Goal: Task Accomplishment & Management: Use online tool/utility

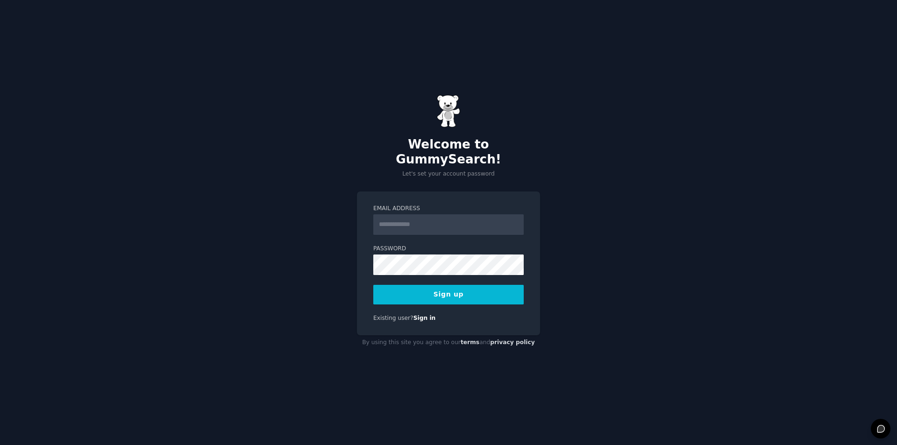
click at [425, 205] on div "Email Address" at bounding box center [448, 220] width 150 height 30
click at [430, 214] on input "Email Address" at bounding box center [448, 224] width 150 height 21
paste input "**********"
type input "**********"
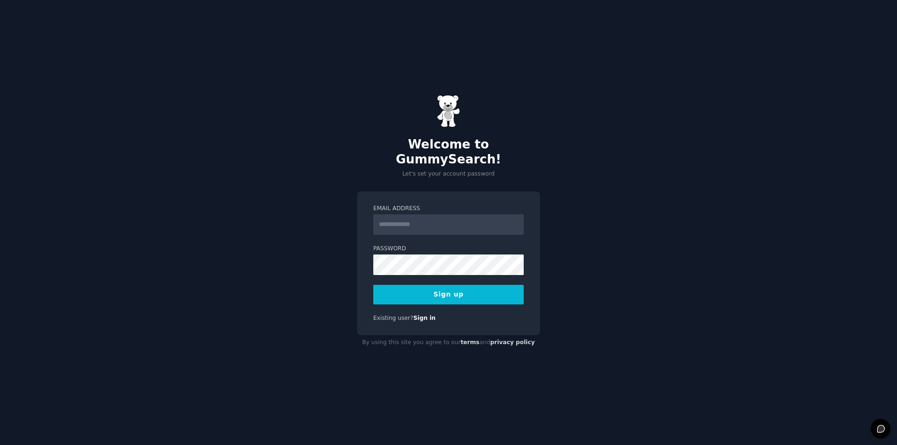
click at [412, 215] on input "Email Address" at bounding box center [448, 224] width 150 height 21
click at [426, 220] on input "Email Address" at bounding box center [448, 224] width 150 height 21
click at [418, 218] on input "**********" at bounding box center [448, 224] width 150 height 21
type input "**********"
click at [440, 289] on button "Sign up" at bounding box center [448, 295] width 150 height 20
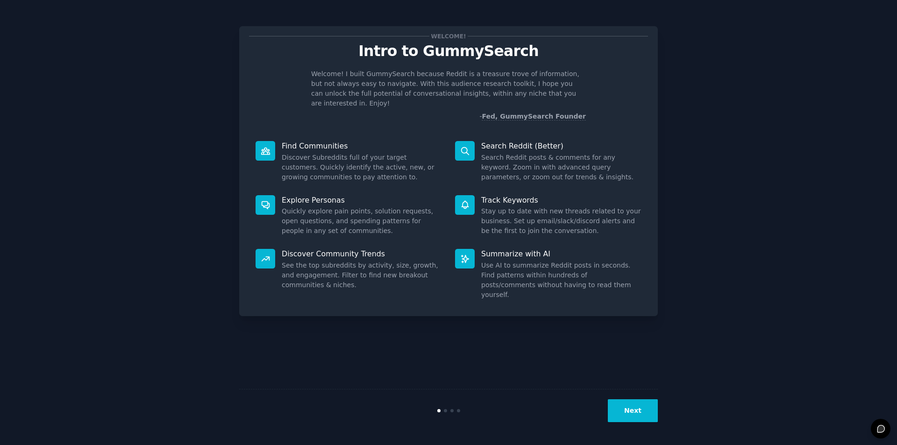
click at [624, 409] on button "Next" at bounding box center [633, 410] width 50 height 23
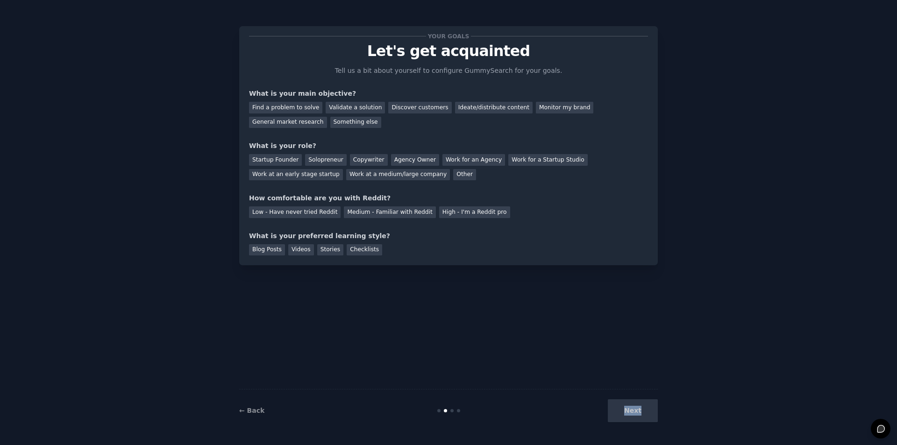
click at [624, 409] on div "Next" at bounding box center [588, 410] width 140 height 23
click at [625, 412] on div "Next" at bounding box center [588, 410] width 140 height 23
drag, startPoint x: 292, startPoint y: 107, endPoint x: 318, endPoint y: 129, distance: 34.1
click at [292, 107] on div "Find a problem to solve" at bounding box center [285, 108] width 73 height 12
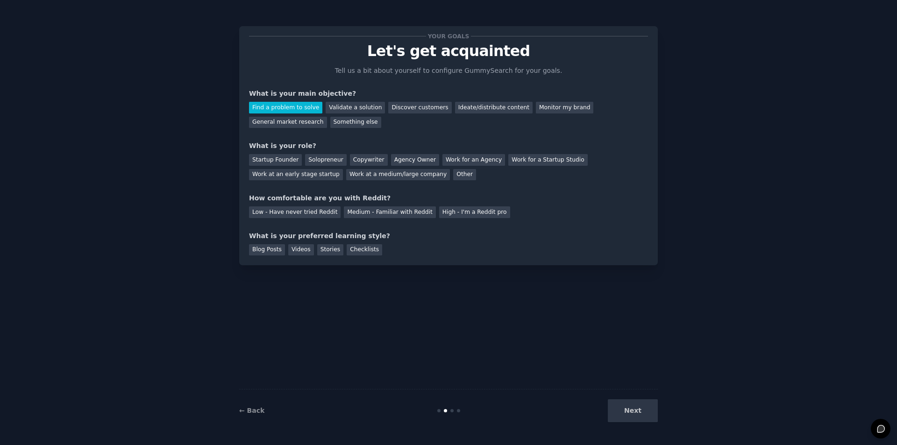
click at [636, 408] on div "Next" at bounding box center [588, 410] width 140 height 23
click at [262, 183] on div "Your goals Let's get acquainted Tell us a bit about yourself to configure Gummy…" at bounding box center [448, 145] width 399 height 219
click at [346, 177] on div "Work at a medium/large company" at bounding box center [398, 175] width 104 height 12
click at [290, 222] on div "Your goals Let's get acquainted Tell us a bit about yourself to configure Gummy…" at bounding box center [448, 145] width 399 height 219
click at [294, 218] on div "Low - Have never tried Reddit" at bounding box center [295, 212] width 92 height 12
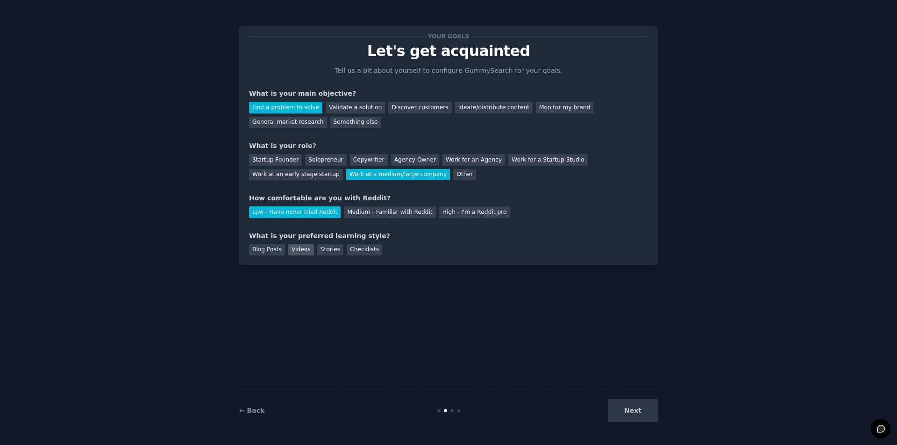
click at [299, 248] on div "Videos" at bounding box center [301, 250] width 26 height 12
click at [451, 215] on div "High - I'm a Reddit pro" at bounding box center [474, 212] width 71 height 12
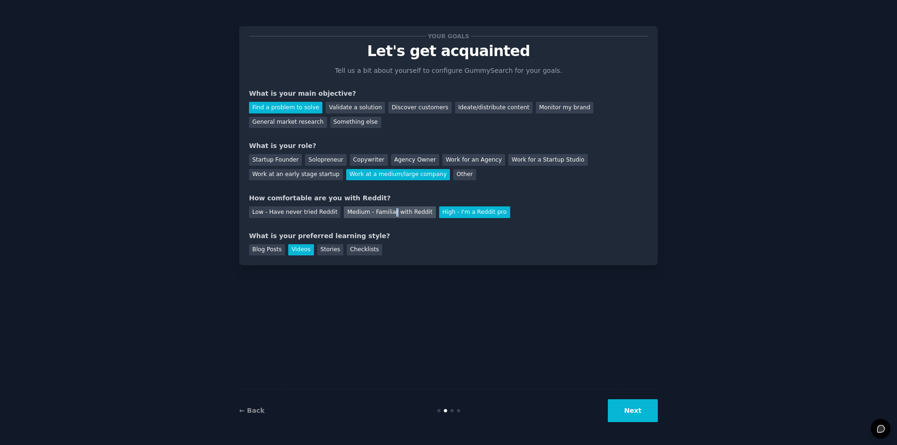
click at [382, 211] on div "Medium - Familiar with Reddit" at bounding box center [390, 212] width 92 height 12
click at [640, 407] on button "Next" at bounding box center [633, 410] width 50 height 23
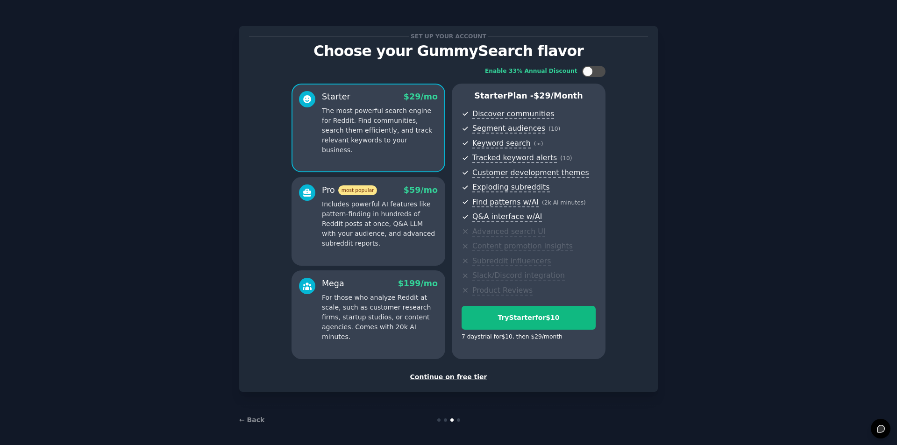
click at [445, 380] on div "Continue on free tier" at bounding box center [448, 377] width 399 height 10
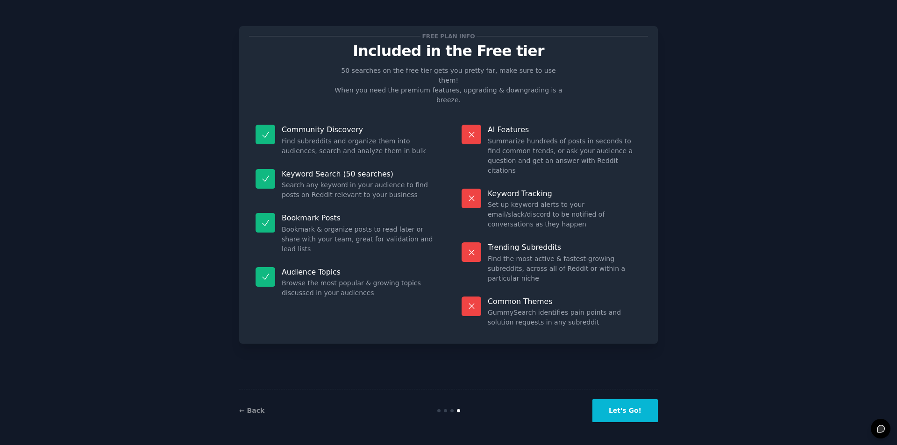
click at [640, 416] on button "Let's Go!" at bounding box center [624, 410] width 65 height 23
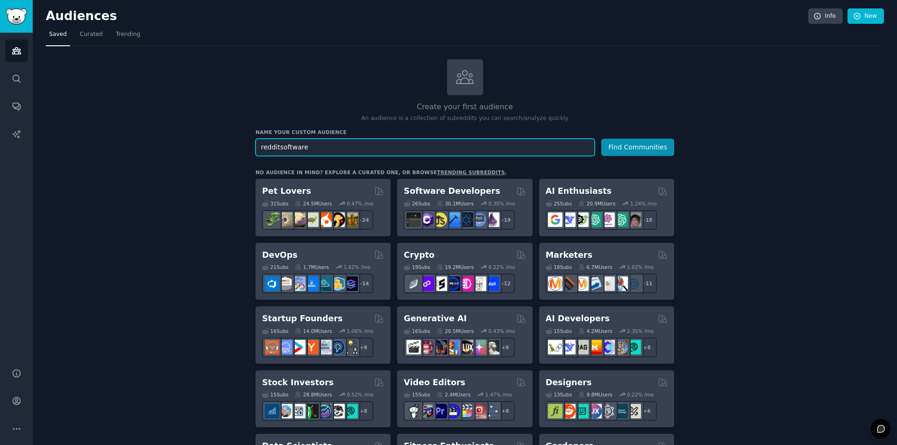
type input "redditsoftware"
click at [601, 139] on button "Find Communities" at bounding box center [637, 147] width 73 height 17
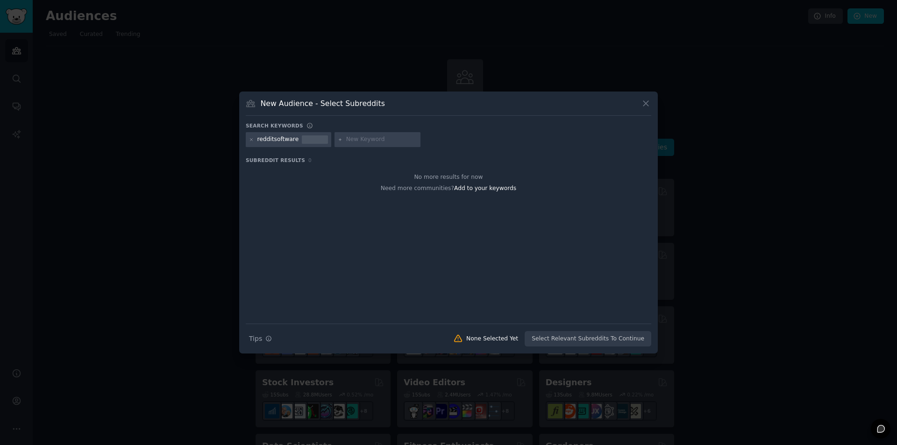
click at [585, 42] on div at bounding box center [448, 222] width 897 height 445
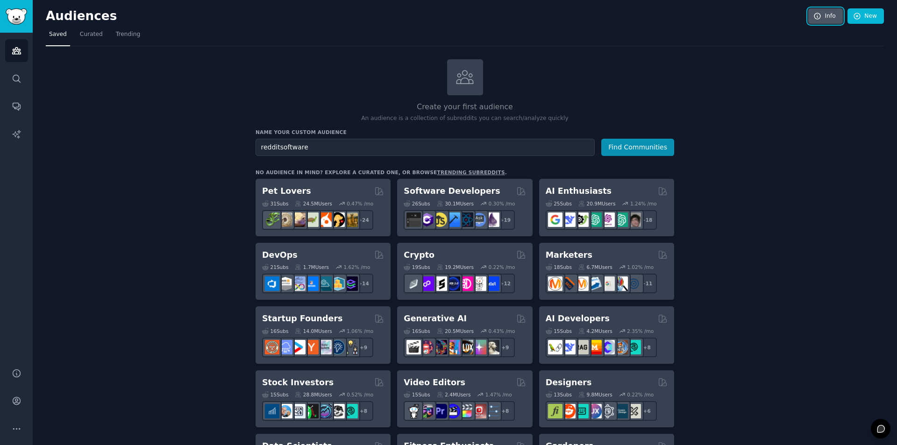
click at [813, 14] on icon at bounding box center [817, 16] width 8 height 8
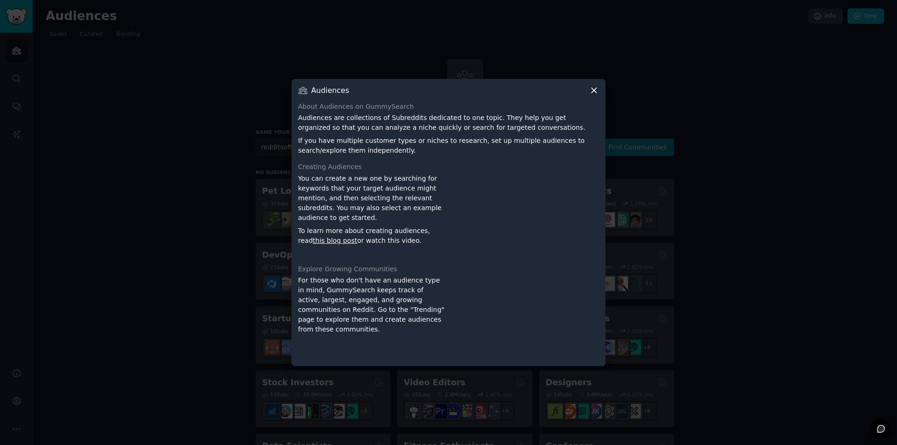
drag, startPoint x: 704, startPoint y: 31, endPoint x: 632, endPoint y: 49, distance: 74.2
click at [700, 32] on div at bounding box center [448, 222] width 897 height 445
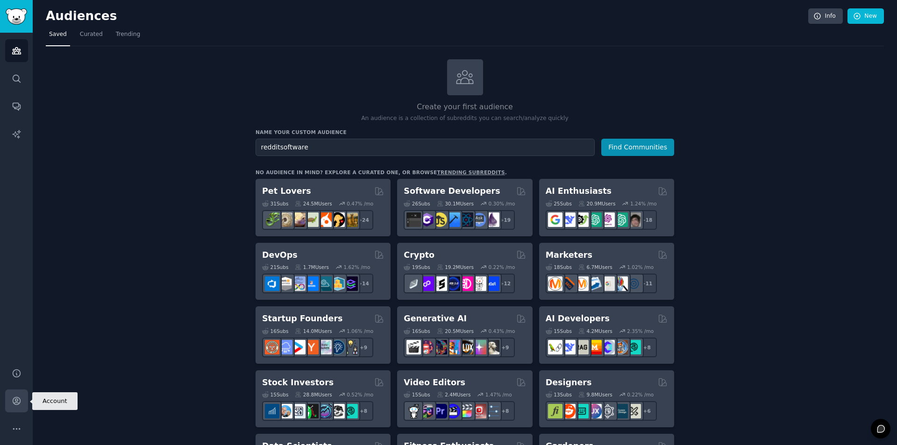
click at [21, 403] on link "Account" at bounding box center [16, 400] width 23 height 23
click at [859, 14] on link "New" at bounding box center [865, 16] width 36 height 16
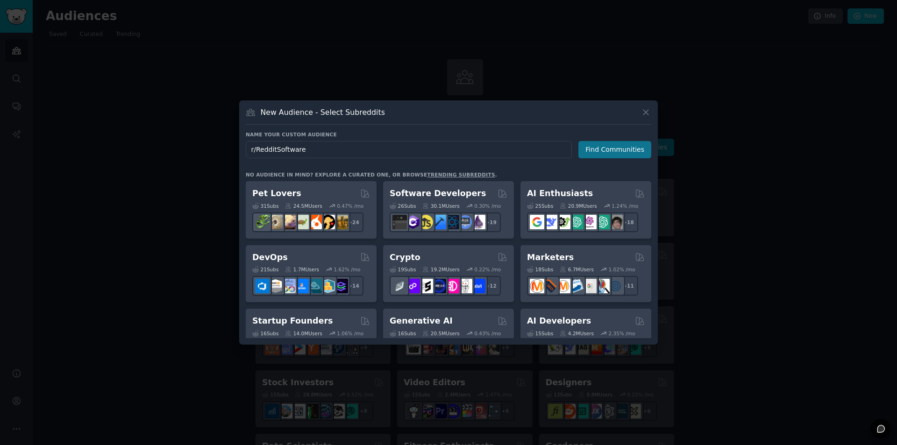
type input "r/RedditSoftware"
click at [623, 157] on button "Find Communities" at bounding box center [614, 149] width 73 height 17
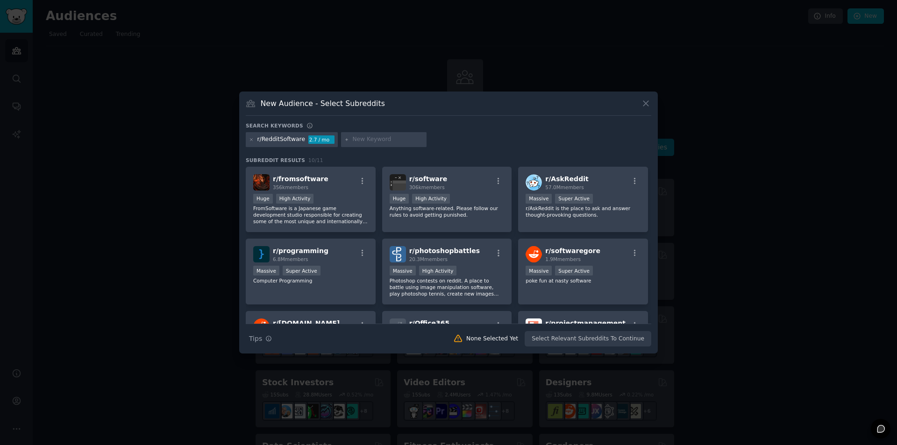
drag, startPoint x: 521, startPoint y: 52, endPoint x: 390, endPoint y: 36, distance: 131.7
click at [521, 51] on div at bounding box center [448, 222] width 897 height 445
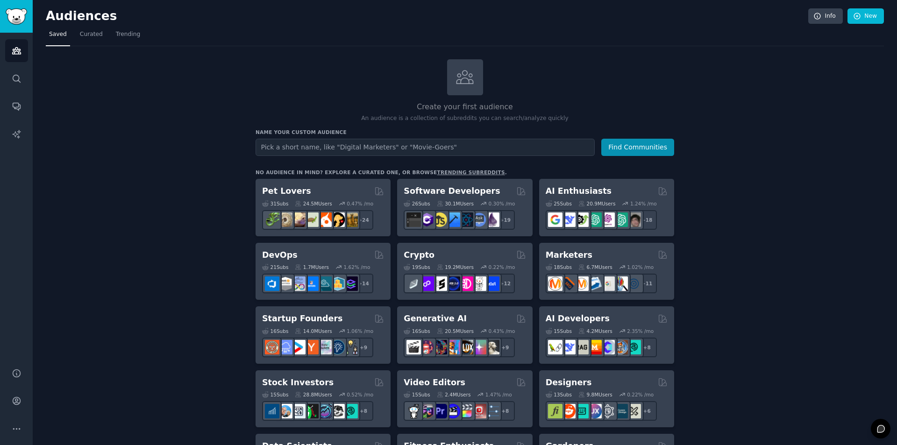
drag, startPoint x: 190, startPoint y: 110, endPoint x: 204, endPoint y: 82, distance: 31.7
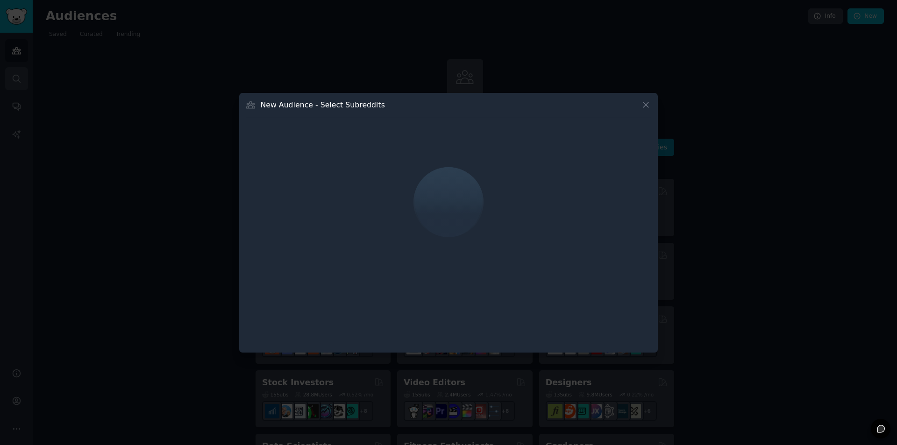
click at [8, 78] on div at bounding box center [448, 222] width 897 height 445
